Goal: Task Accomplishment & Management: Manage account settings

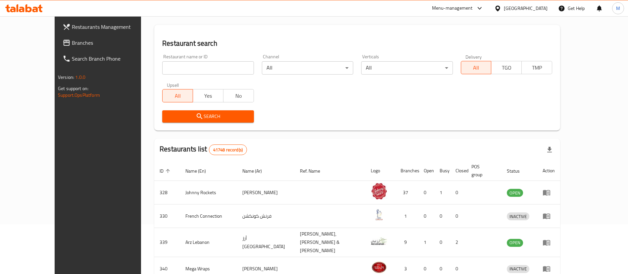
scroll to position [99, 0]
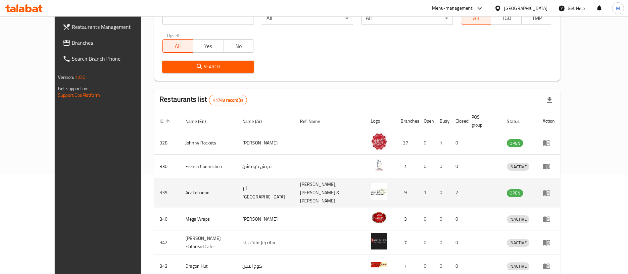
click at [555, 189] on link "enhanced table" at bounding box center [549, 193] width 12 height 8
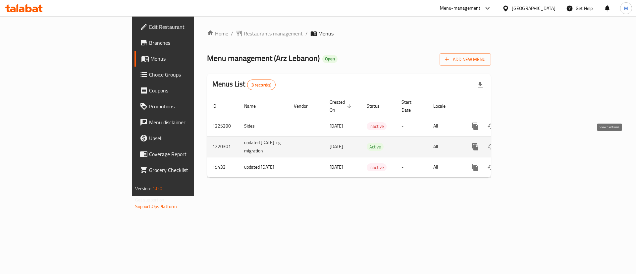
click at [526, 146] on icon "enhanced table" at bounding box center [523, 147] width 6 height 6
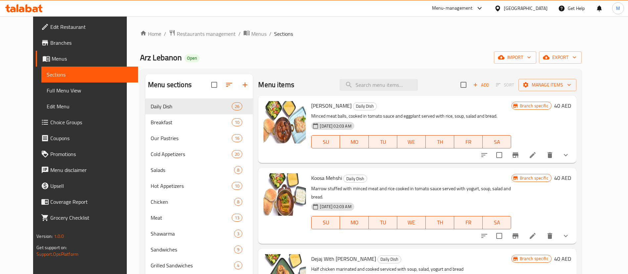
click at [50, 124] on span "Choice Groups" at bounding box center [91, 122] width 82 height 8
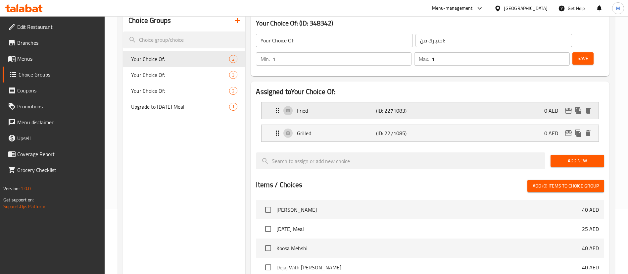
scroll to position [50, 0]
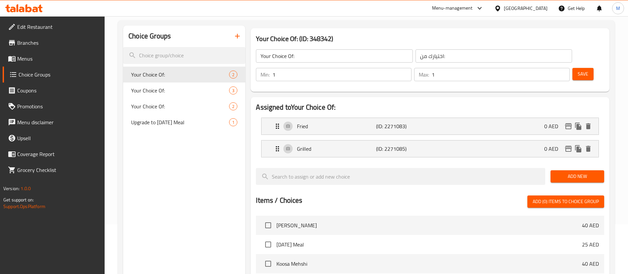
click at [321, 102] on h2 "Assigned to Your Choice Of:" at bounding box center [430, 107] width 348 height 10
click at [164, 89] on span "Your Choice Of:" at bounding box center [170, 90] width 78 height 8
type input "إختيارك من:"
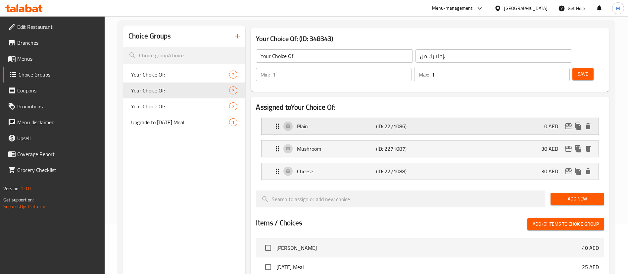
click at [366, 122] on p "Plain" at bounding box center [336, 126] width 79 height 8
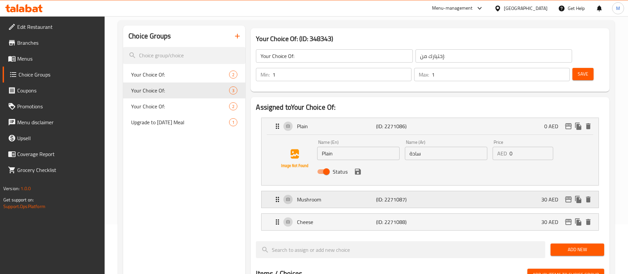
click at [433, 191] on div "Mushroom (ID: 2271087) 30 AED" at bounding box center [432, 199] width 317 height 17
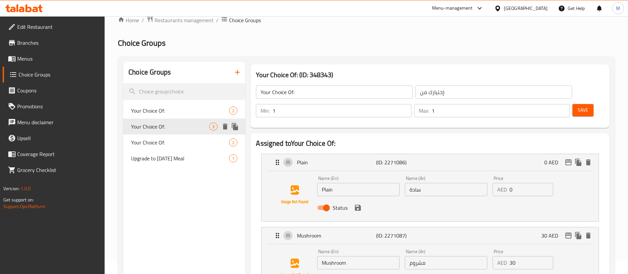
scroll to position [0, 0]
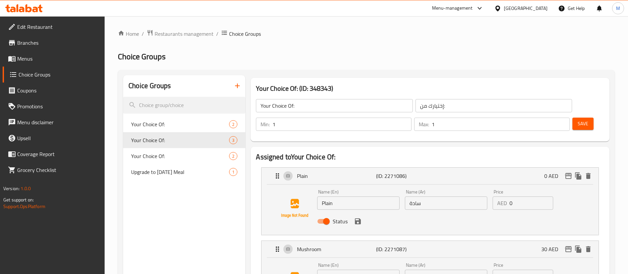
click at [470, 5] on div "Menu-management" at bounding box center [452, 8] width 41 height 8
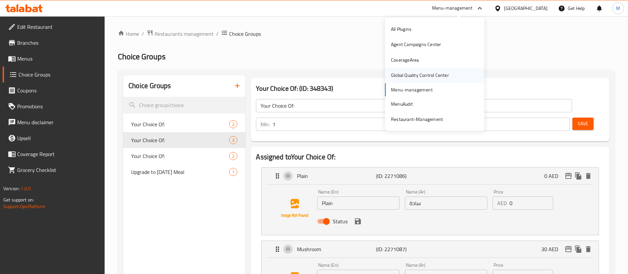
click at [442, 75] on div "Global Quality Control Center" at bounding box center [420, 75] width 58 height 7
